Goal: Navigation & Orientation: Understand site structure

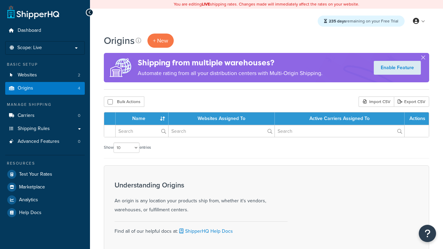
click at [144, 119] on th "Name" at bounding box center [142, 119] width 53 height 12
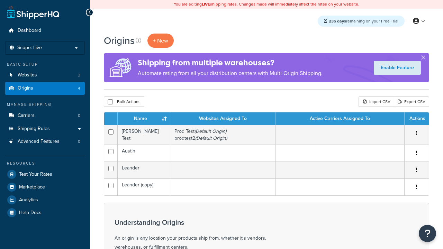
click at [144, 119] on th "Name" at bounding box center [144, 119] width 53 height 12
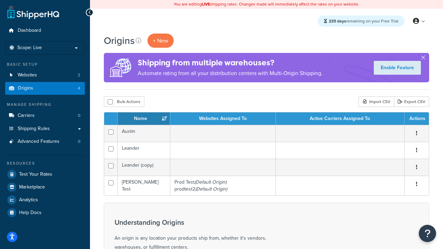
click at [223, 119] on th "Websites Assigned To" at bounding box center [223, 119] width 106 height 12
click at [340, 119] on th "Active Carriers Assigned To" at bounding box center [340, 119] width 129 height 12
click at [417, 119] on th "Actions" at bounding box center [417, 119] width 24 height 12
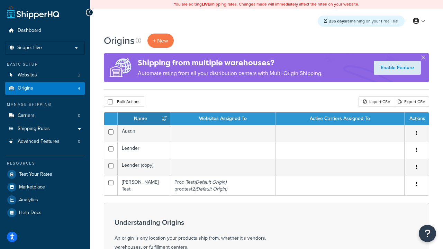
click at [417, 119] on th "Actions" at bounding box center [417, 119] width 24 height 12
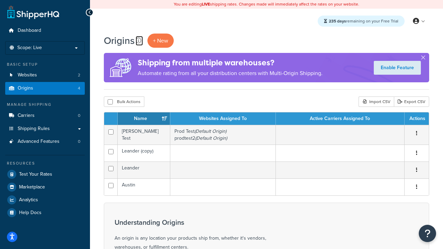
click at [139, 41] on icon at bounding box center [139, 41] width 6 height 6
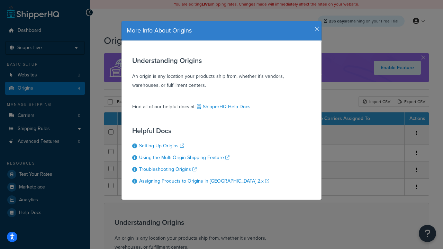
click at [316, 26] on icon "button" at bounding box center [317, 29] width 5 height 6
